Goal: Task Accomplishment & Management: Manage account settings

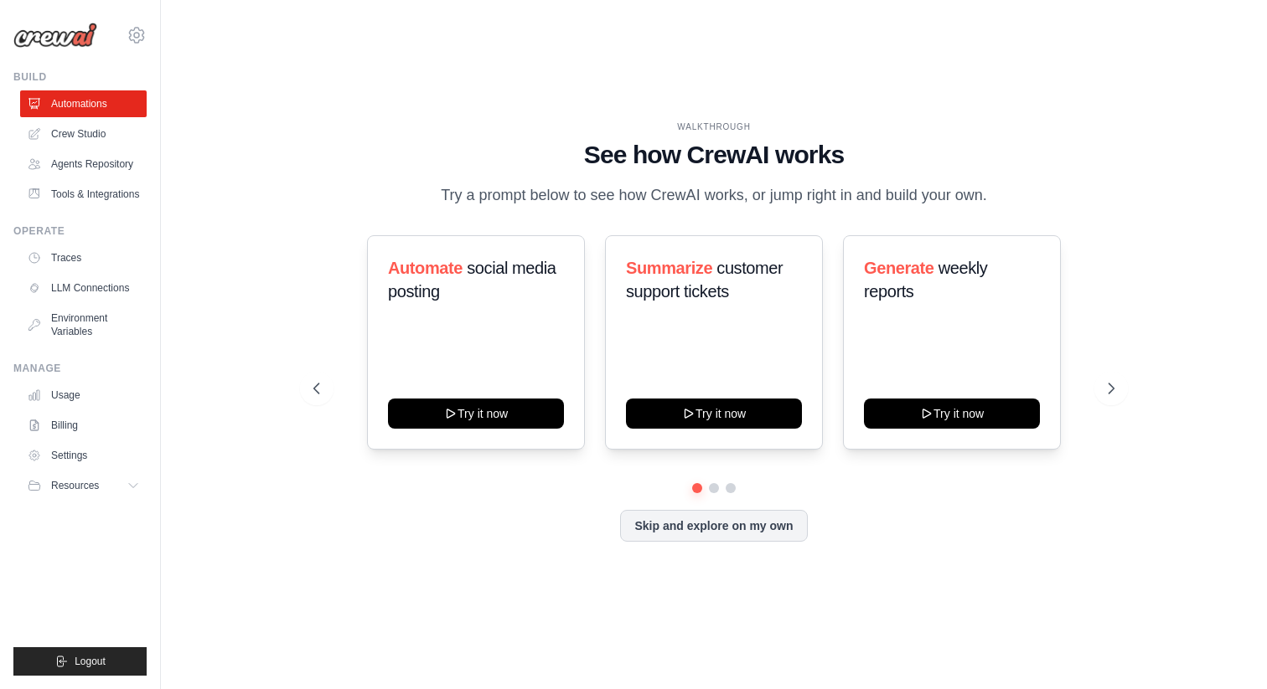
click at [305, 138] on div "WALKTHROUGH See how CrewAI works Try a prompt below to see how CrewAI works, or…" at bounding box center [714, 344] width 842 height 447
click at [89, 135] on link "Crew Studio" at bounding box center [83, 134] width 127 height 27
click at [78, 457] on link "Settings" at bounding box center [83, 455] width 127 height 27
click at [83, 454] on link "Settings" at bounding box center [85, 455] width 127 height 27
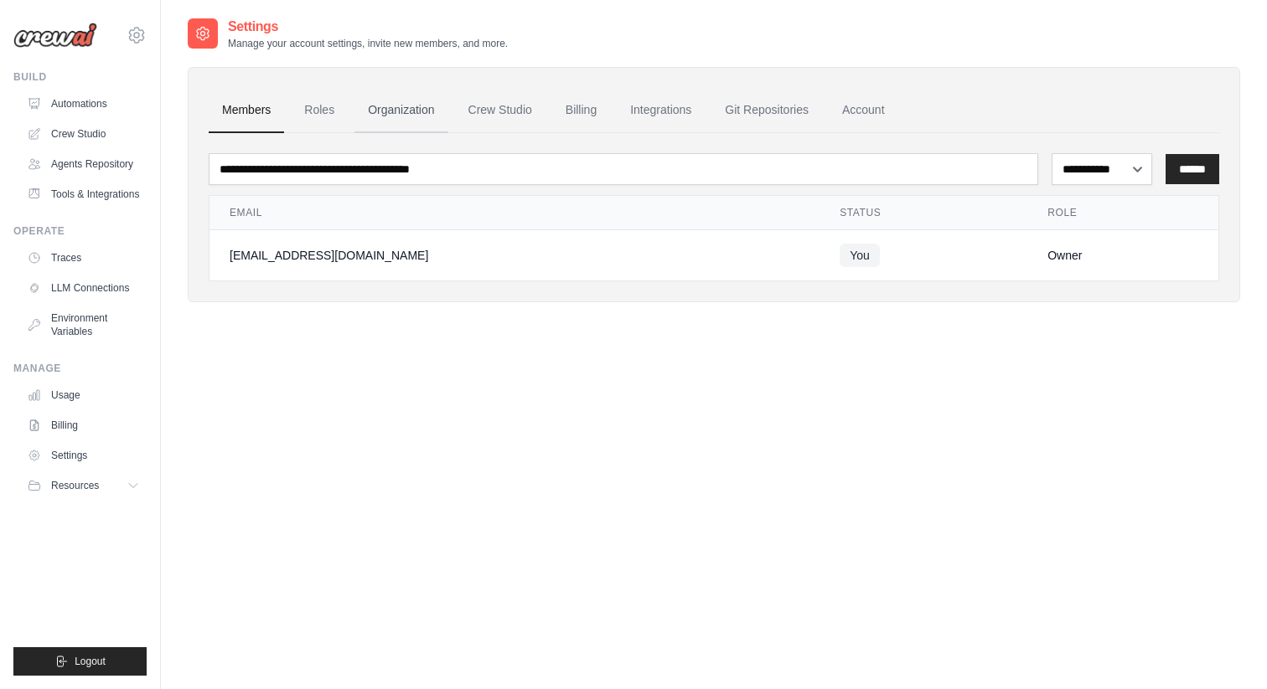
click at [380, 116] on link "Organization" at bounding box center [400, 110] width 93 height 45
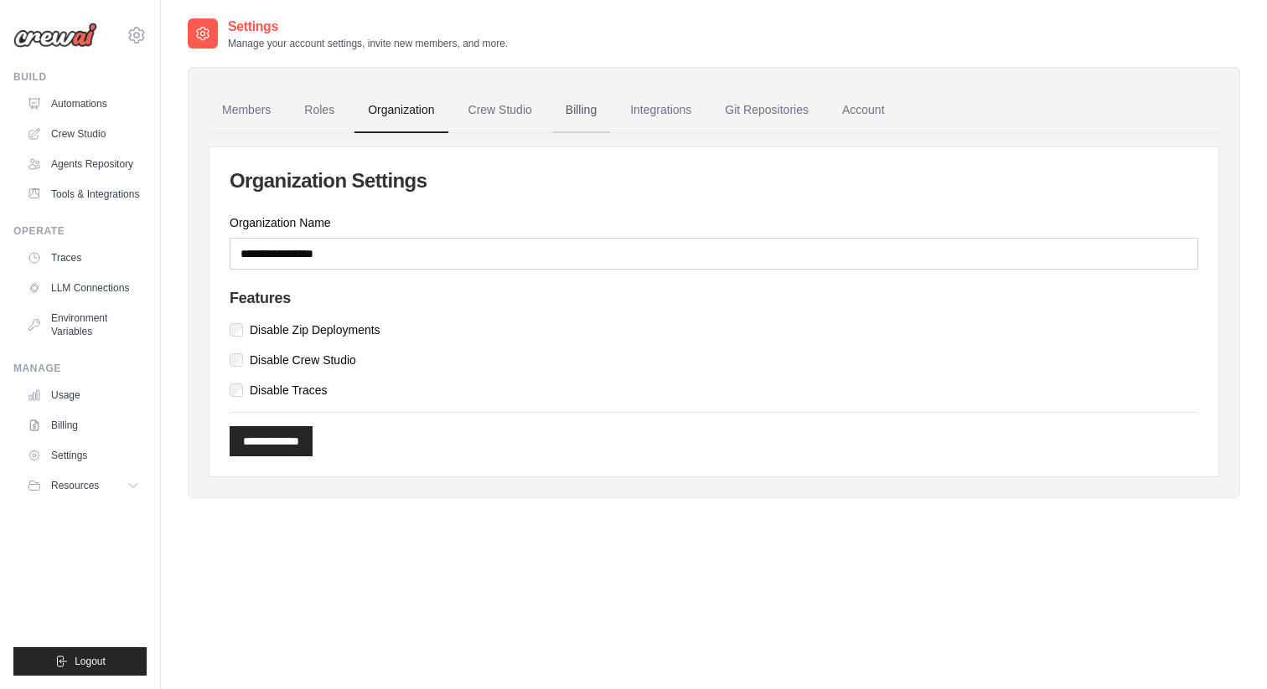
click at [581, 113] on link "Billing" at bounding box center [581, 110] width 58 height 45
click at [137, 39] on icon at bounding box center [137, 35] width 20 height 20
click at [182, 106] on span "Settings" at bounding box center [209, 104] width 132 height 17
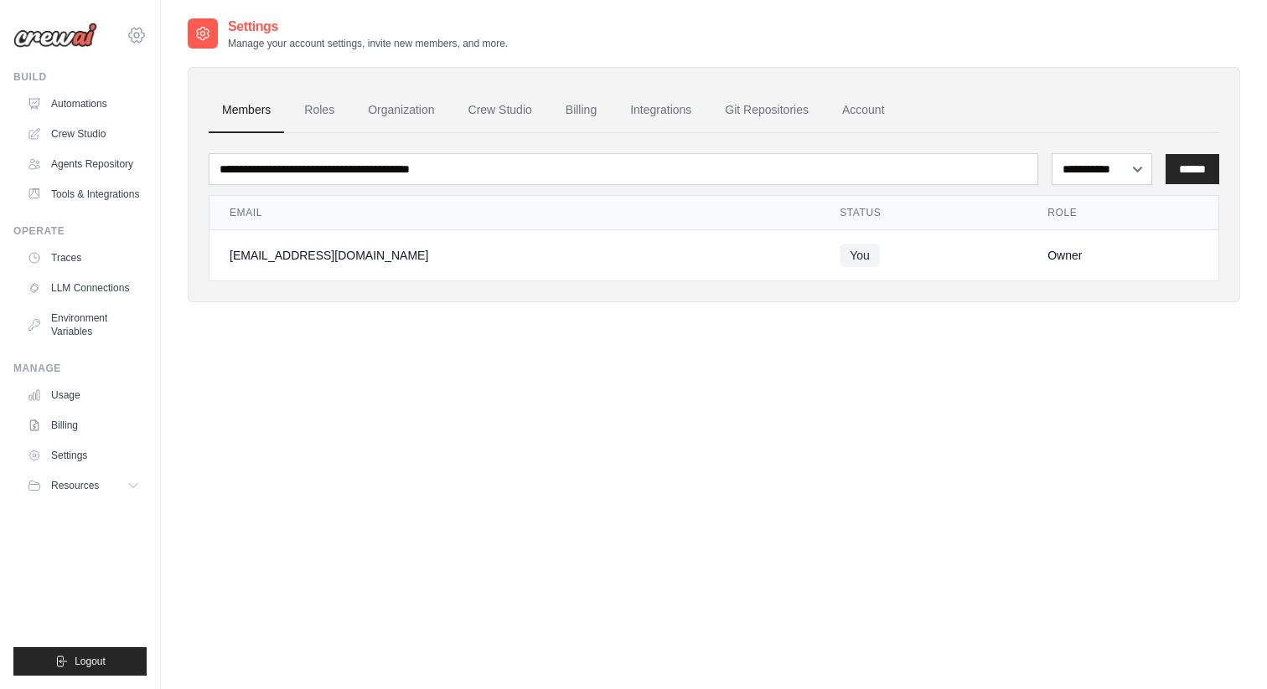
click at [136, 31] on icon at bounding box center [137, 35] width 20 height 20
drag, startPoint x: 271, startPoint y: 284, endPoint x: 131, endPoint y: 501, distance: 258.6
click at [132, 497] on body "claus.albuquerque@ab-inbev.com Settings Build Automations Resources" at bounding box center [633, 361] width 1267 height 723
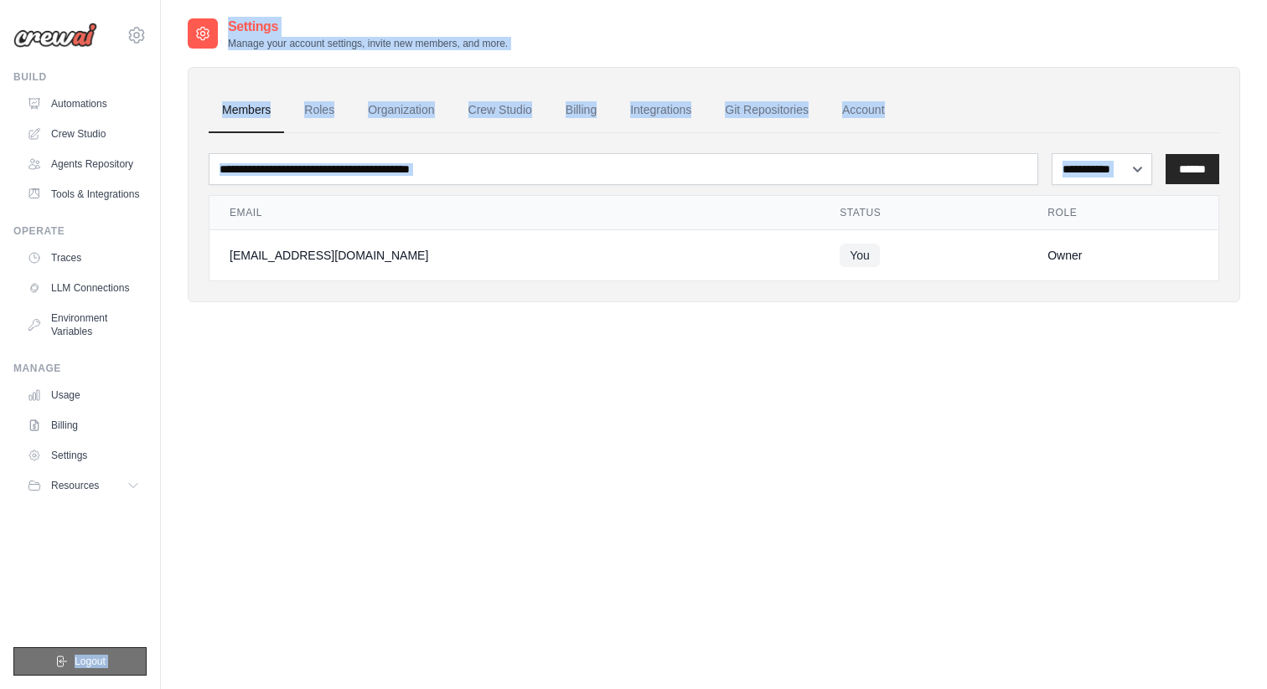
click at [89, 660] on span "Logout" at bounding box center [90, 661] width 31 height 13
click at [662, 455] on div "**********" at bounding box center [714, 361] width 1052 height 689
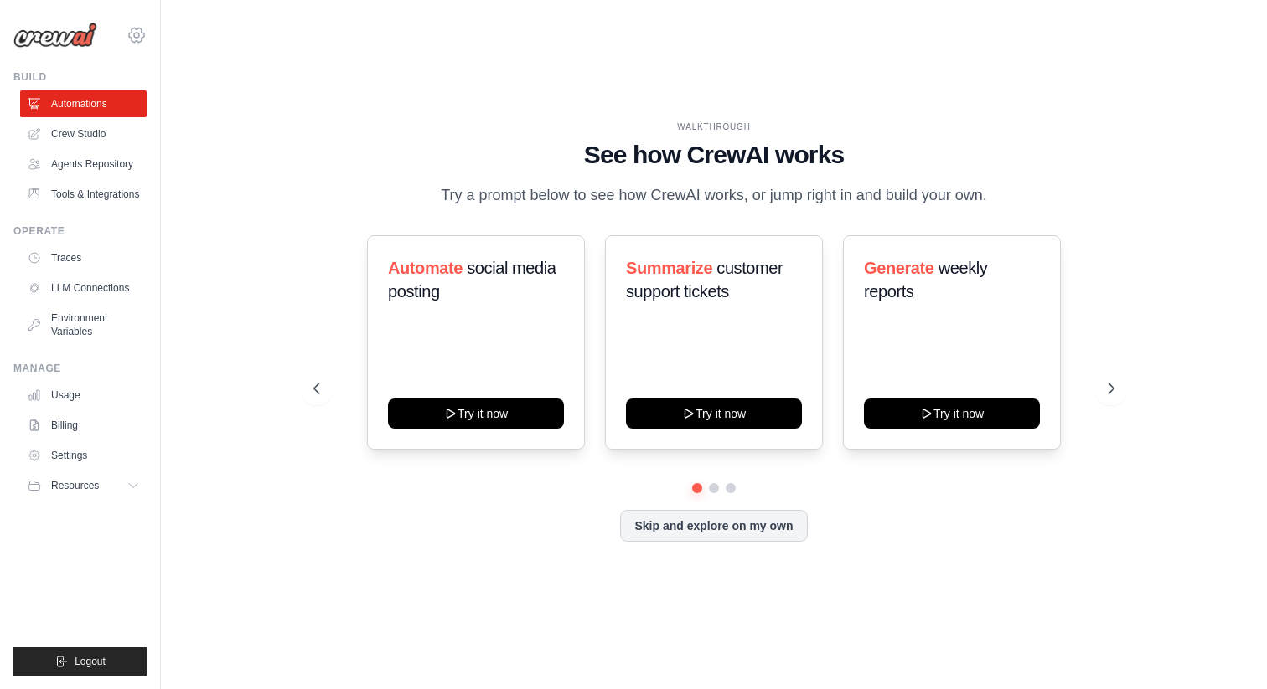
click at [132, 39] on icon at bounding box center [136, 35] width 15 height 14
